Goal: Task Accomplishment & Management: Manage account settings

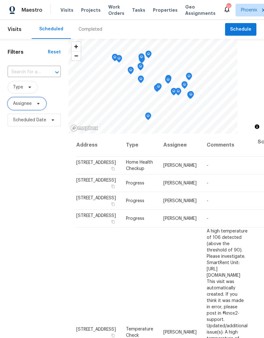
click at [20, 105] on span "Assignee" at bounding box center [22, 104] width 19 height 6
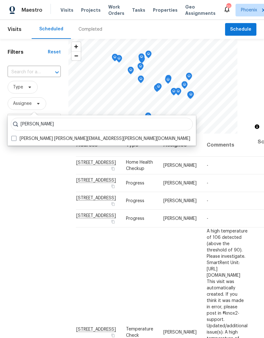
type input "[PERSON_NAME]"
click at [15, 139] on span at bounding box center [13, 138] width 5 height 5
click at [15, 139] on input "[PERSON_NAME] [PERSON_NAME][EMAIL_ADDRESS][PERSON_NAME][DOMAIN_NAME]" at bounding box center [13, 138] width 4 height 4
checkbox input "true"
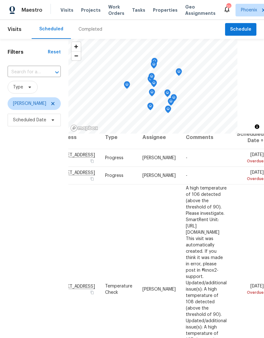
scroll to position [8, 49]
click at [0, 0] on span at bounding box center [0, 0] width 0 height 0
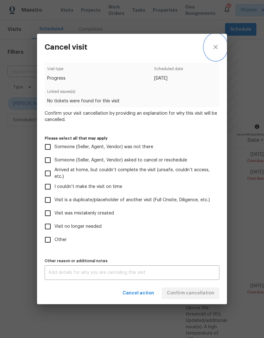
click at [217, 50] on button "close" at bounding box center [215, 47] width 23 height 27
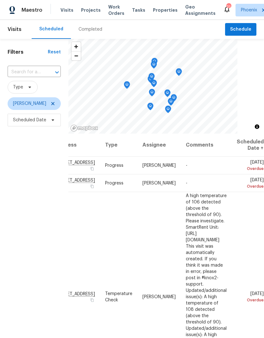
scroll to position [0, 49]
click at [0, 0] on icon at bounding box center [0, 0] width 0 height 0
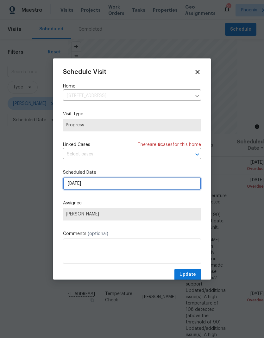
click at [180, 190] on input "[DATE]" at bounding box center [132, 183] width 138 height 13
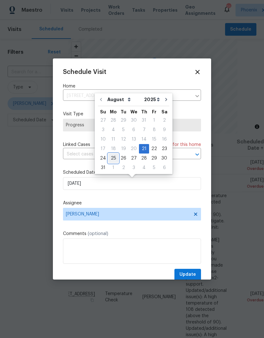
click at [111, 155] on div "25" at bounding box center [113, 158] width 10 height 9
type input "[DATE]"
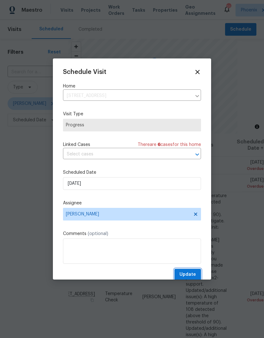
click at [192, 273] on span "Update" at bounding box center [187, 275] width 16 height 8
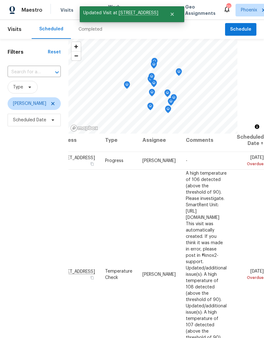
scroll to position [5, 49]
click at [0, 0] on icon at bounding box center [0, 0] width 0 height 0
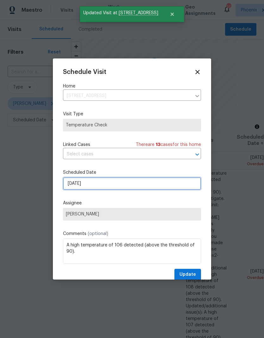
click at [170, 186] on input "[DATE]" at bounding box center [132, 183] width 138 height 13
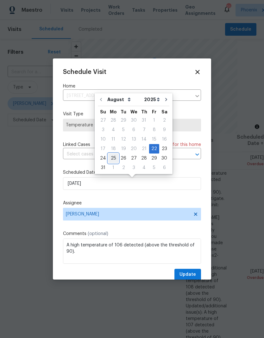
click at [113, 157] on div "25" at bounding box center [113, 158] width 10 height 9
type input "[DATE]"
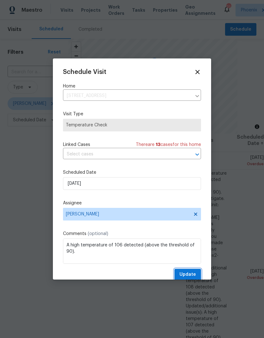
click at [192, 271] on button "Update" at bounding box center [187, 275] width 27 height 12
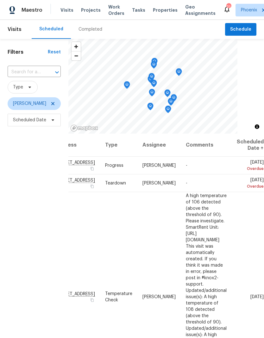
scroll to position [0, 49]
click at [0, 0] on span at bounding box center [0, 0] width 0 height 0
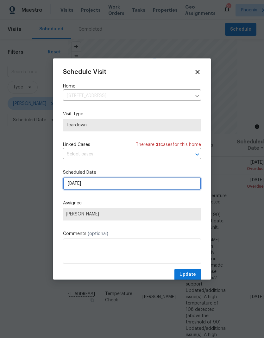
click at [172, 189] on input "[DATE]" at bounding box center [132, 183] width 138 height 13
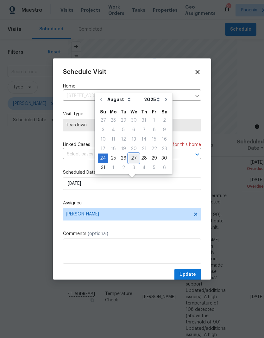
click at [134, 158] on div "27" at bounding box center [133, 158] width 10 height 9
type input "[DATE]"
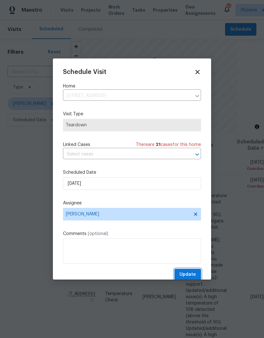
click at [194, 271] on button "Update" at bounding box center [187, 275] width 27 height 12
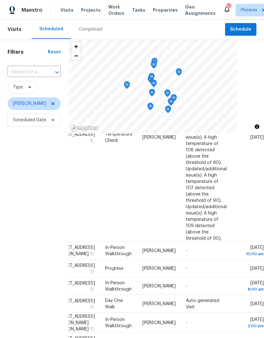
scroll to position [142, 49]
click at [0, 0] on icon at bounding box center [0, 0] width 0 height 0
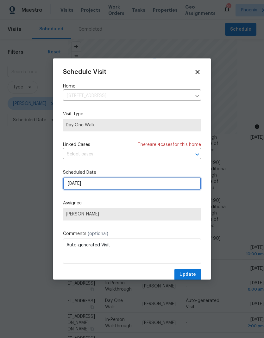
click at [120, 185] on input "[DATE]" at bounding box center [132, 183] width 138 height 13
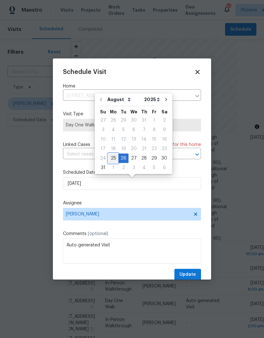
click at [110, 157] on div "25" at bounding box center [113, 158] width 10 height 9
type input "[DATE]"
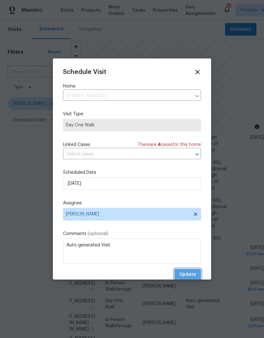
click at [198, 274] on button "Update" at bounding box center [187, 275] width 27 height 12
